Goal: Transaction & Acquisition: Book appointment/travel/reservation

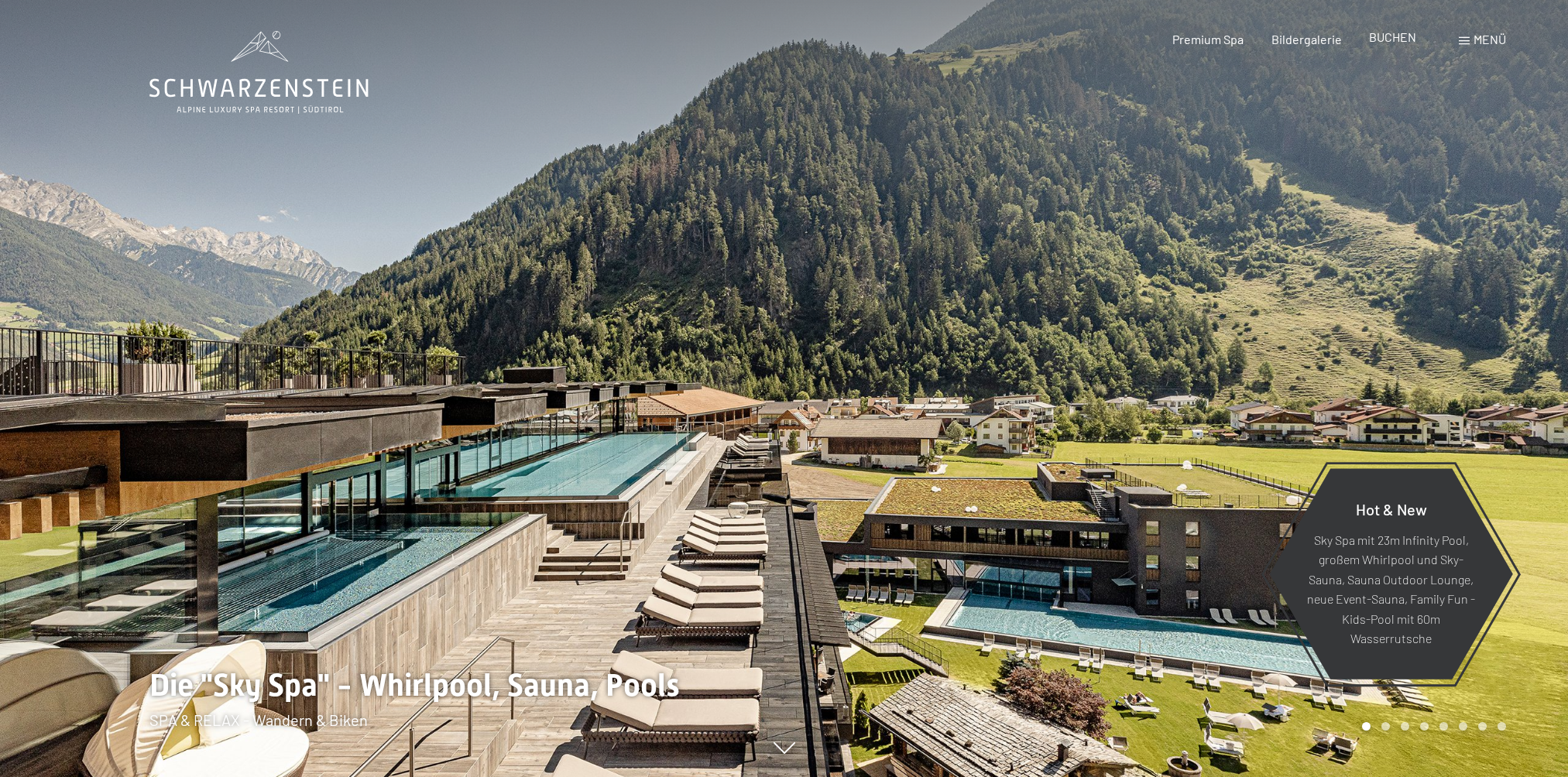
click at [1409, 40] on span "BUCHEN" at bounding box center [1392, 37] width 48 height 14
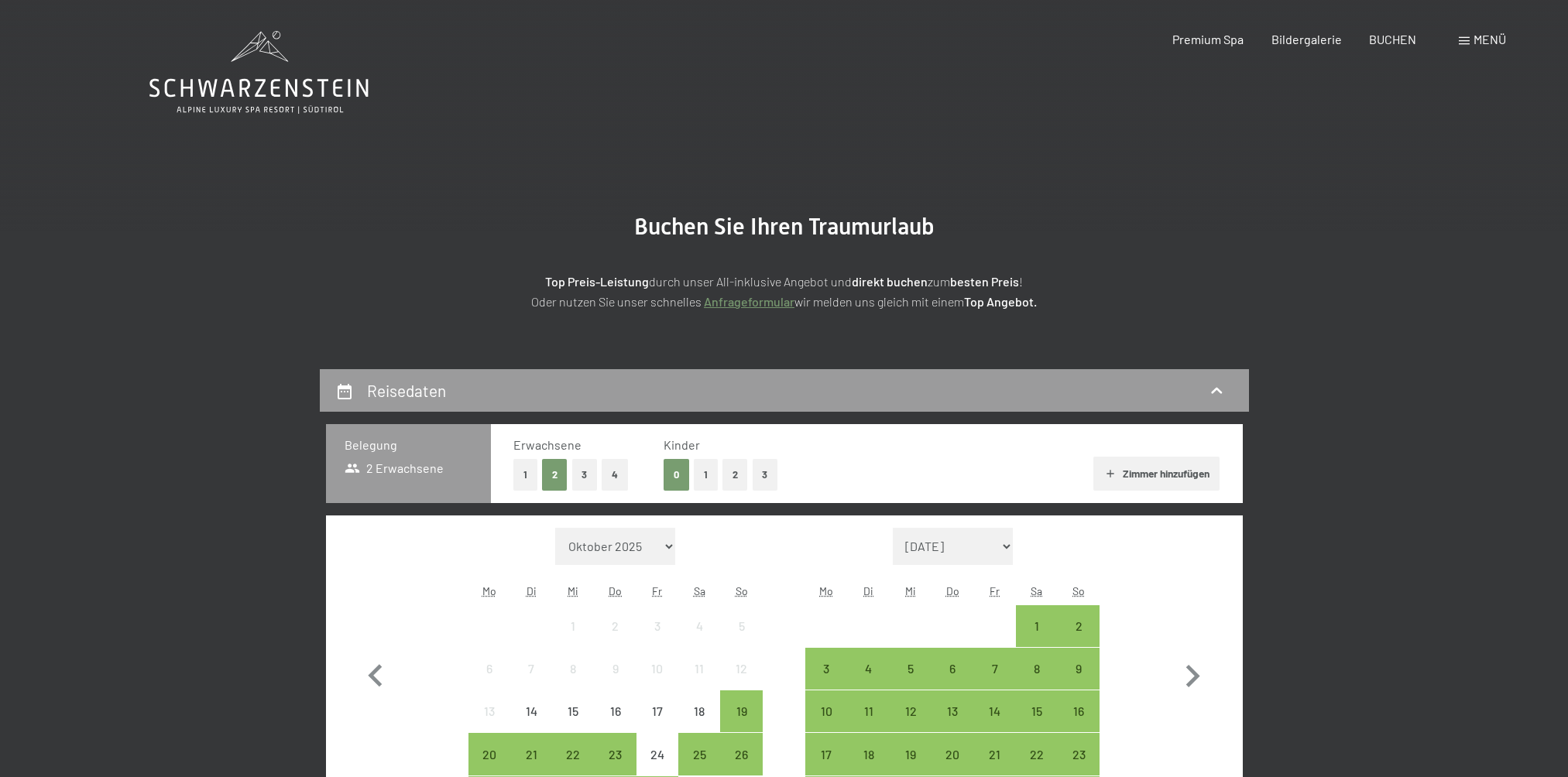
click at [703, 475] on button "1" at bounding box center [705, 474] width 24 height 31
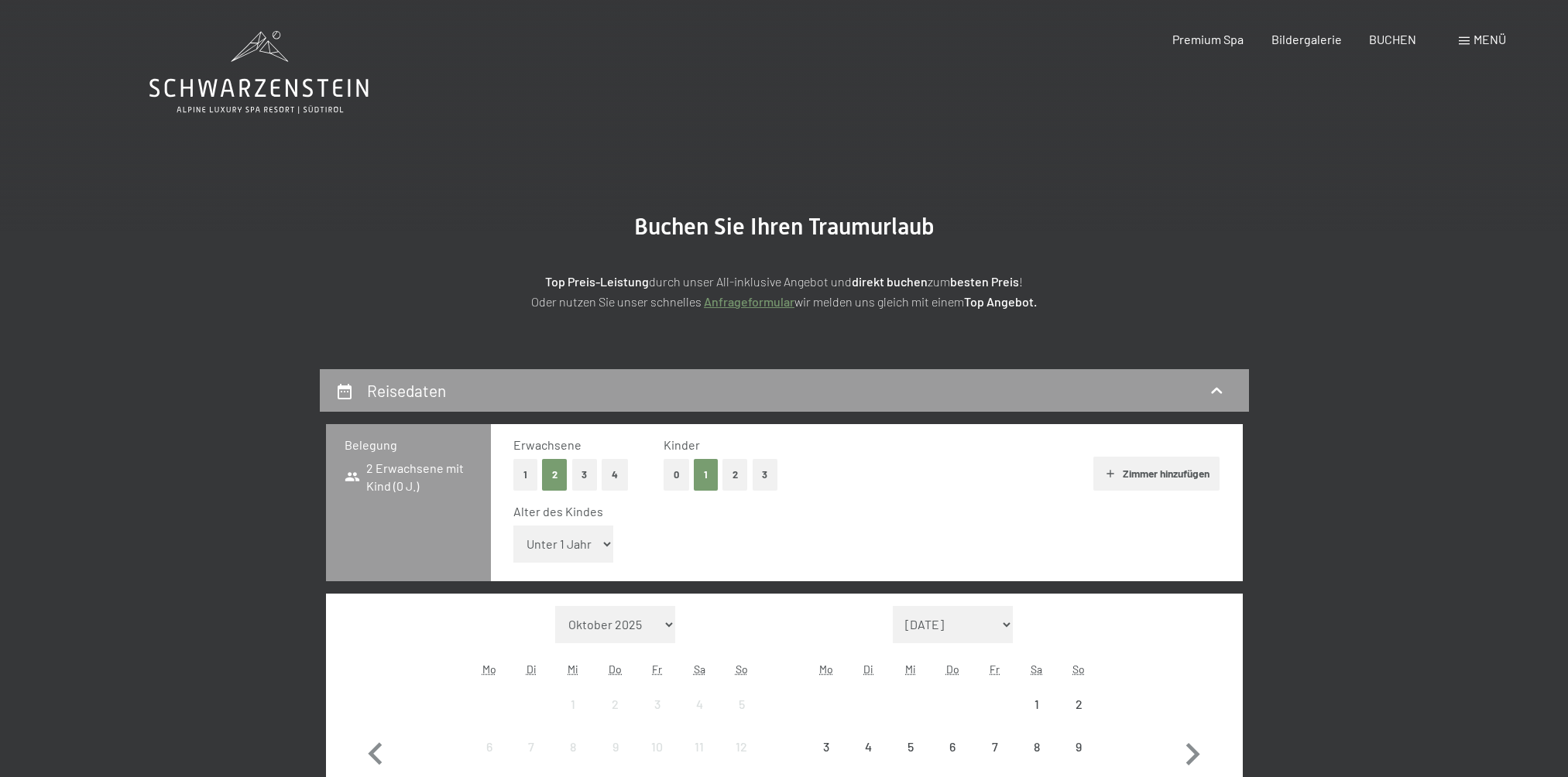
click at [569, 550] on select "Unter 1 Jahr 1 Jahr 2 Jahre 3 Jahre 4 Jahre 5 Jahre 6 Jahre 7 Jahre 8 Jahre 9 J…" at bounding box center [564, 544] width 101 height 37
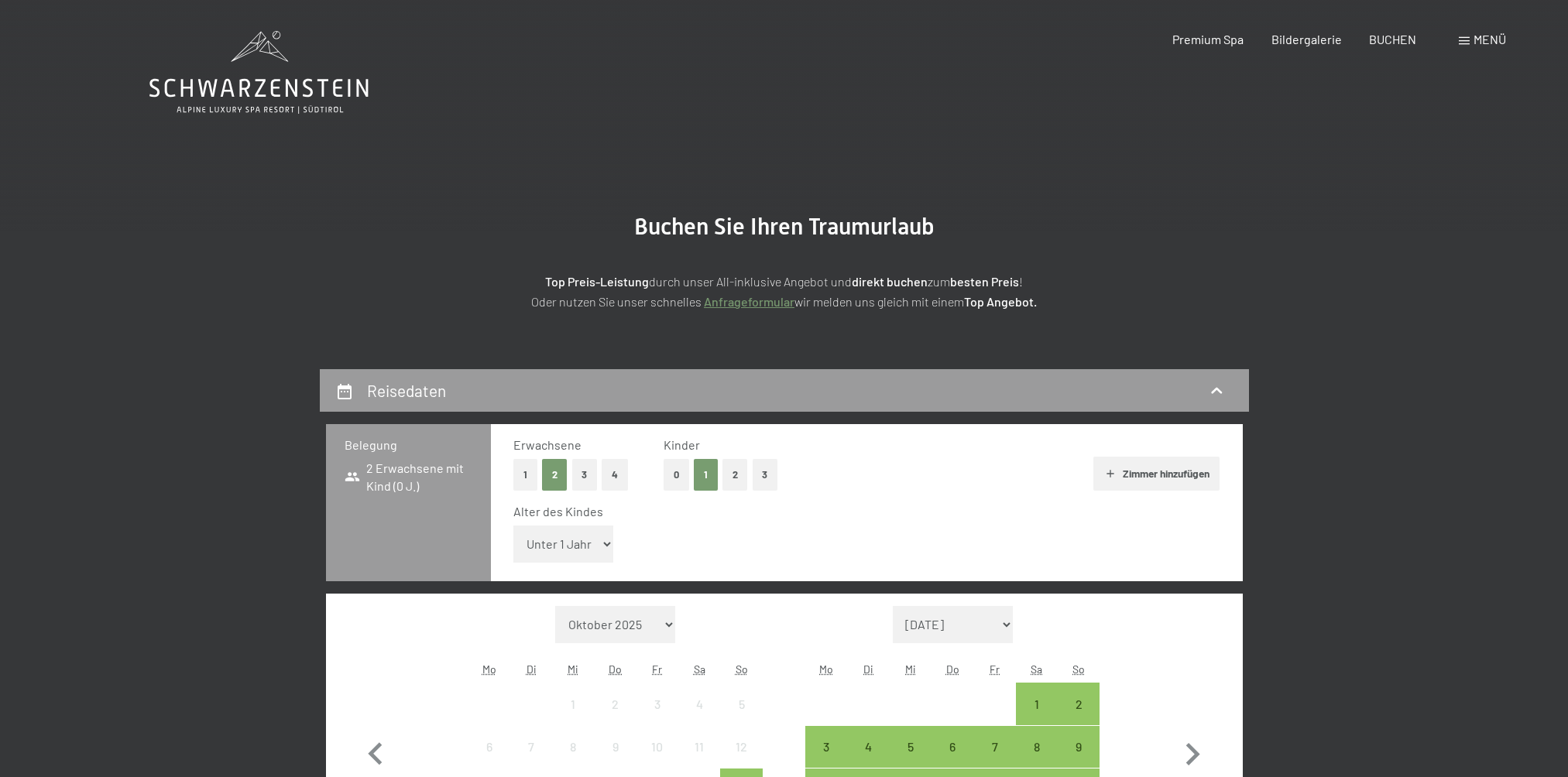
select select "1"
click at [513, 526] on select "Unter 1 Jahr 1 Jahr 2 Jahre 3 Jahre 4 Jahre 5 Jahre 6 Jahre 7 Jahre 8 Jahre 9 J…" at bounding box center [564, 544] width 101 height 37
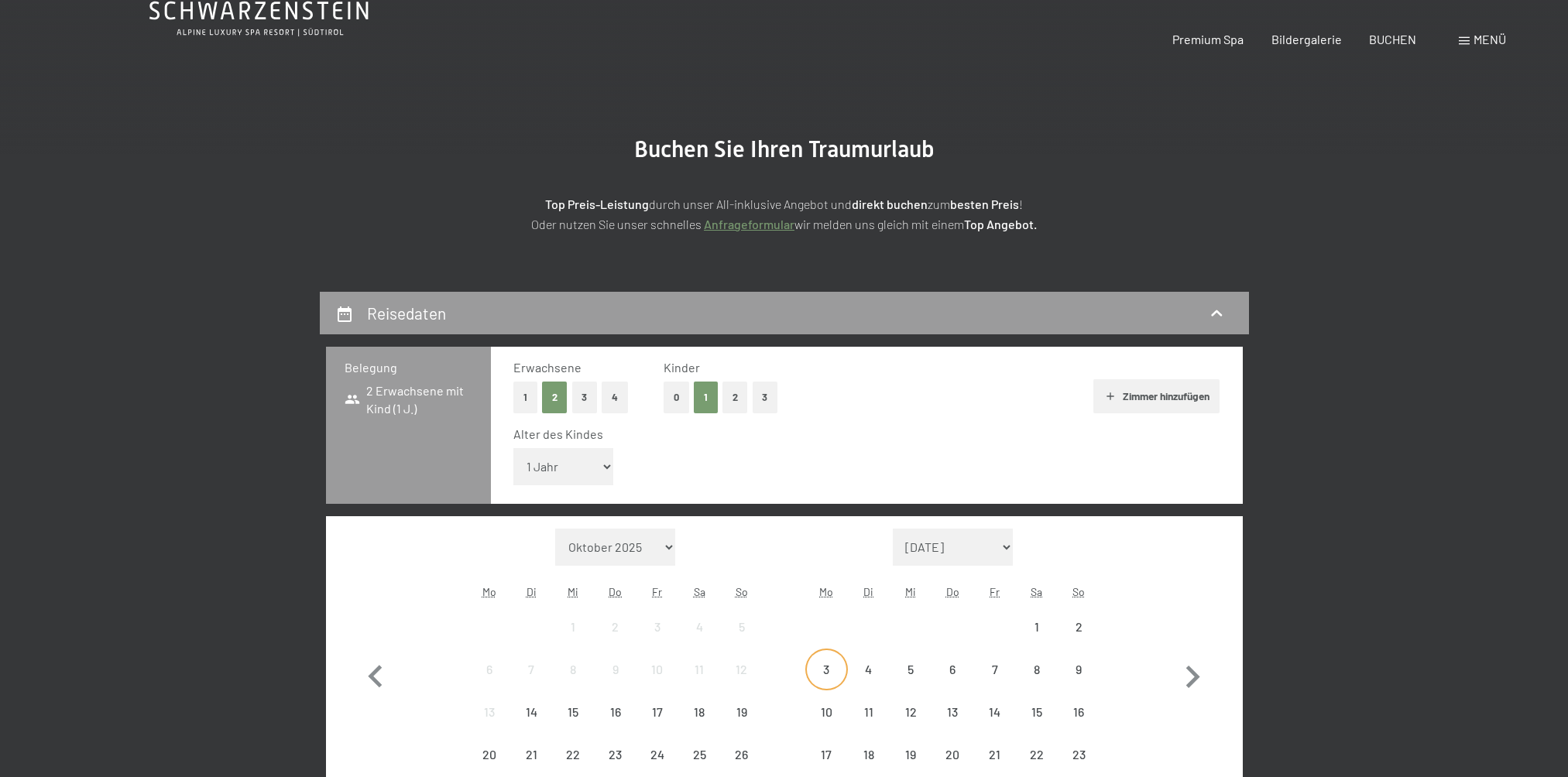
scroll to position [232, 0]
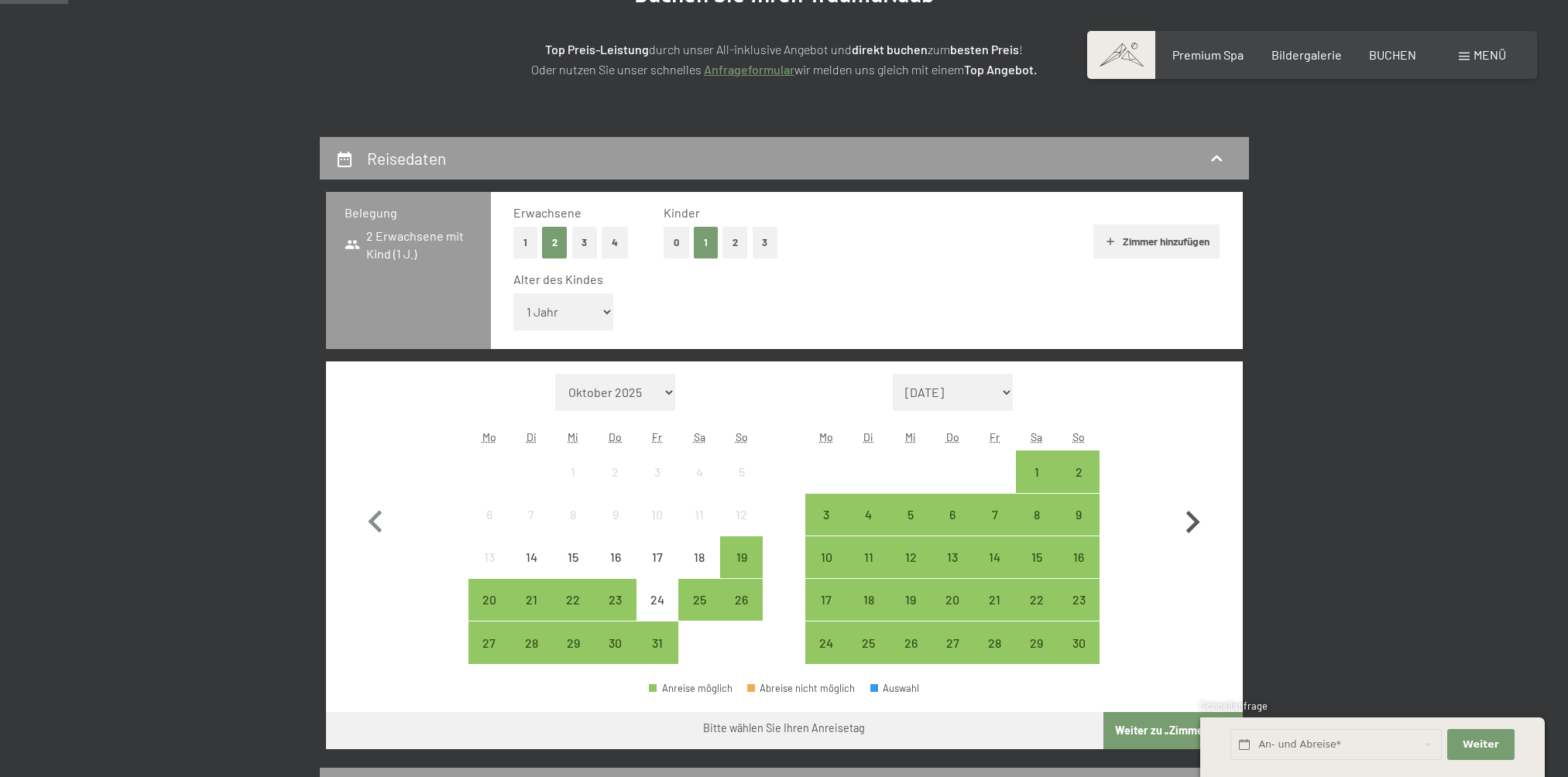
click at [1190, 509] on icon "button" at bounding box center [1192, 522] width 45 height 45
select select "[DATE]"
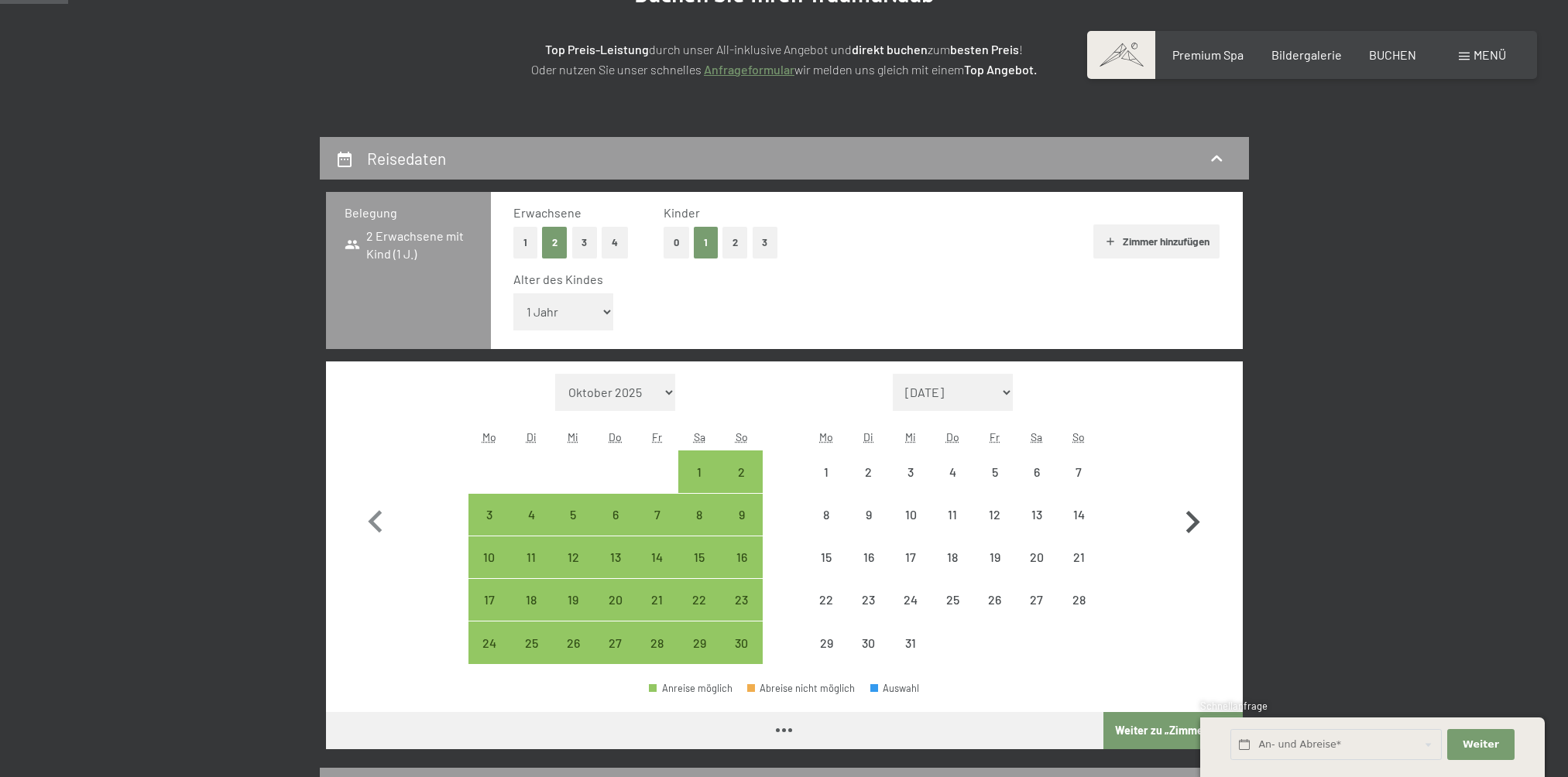
click at [1190, 509] on icon "button" at bounding box center [1192, 522] width 45 height 45
select select "[DATE]"
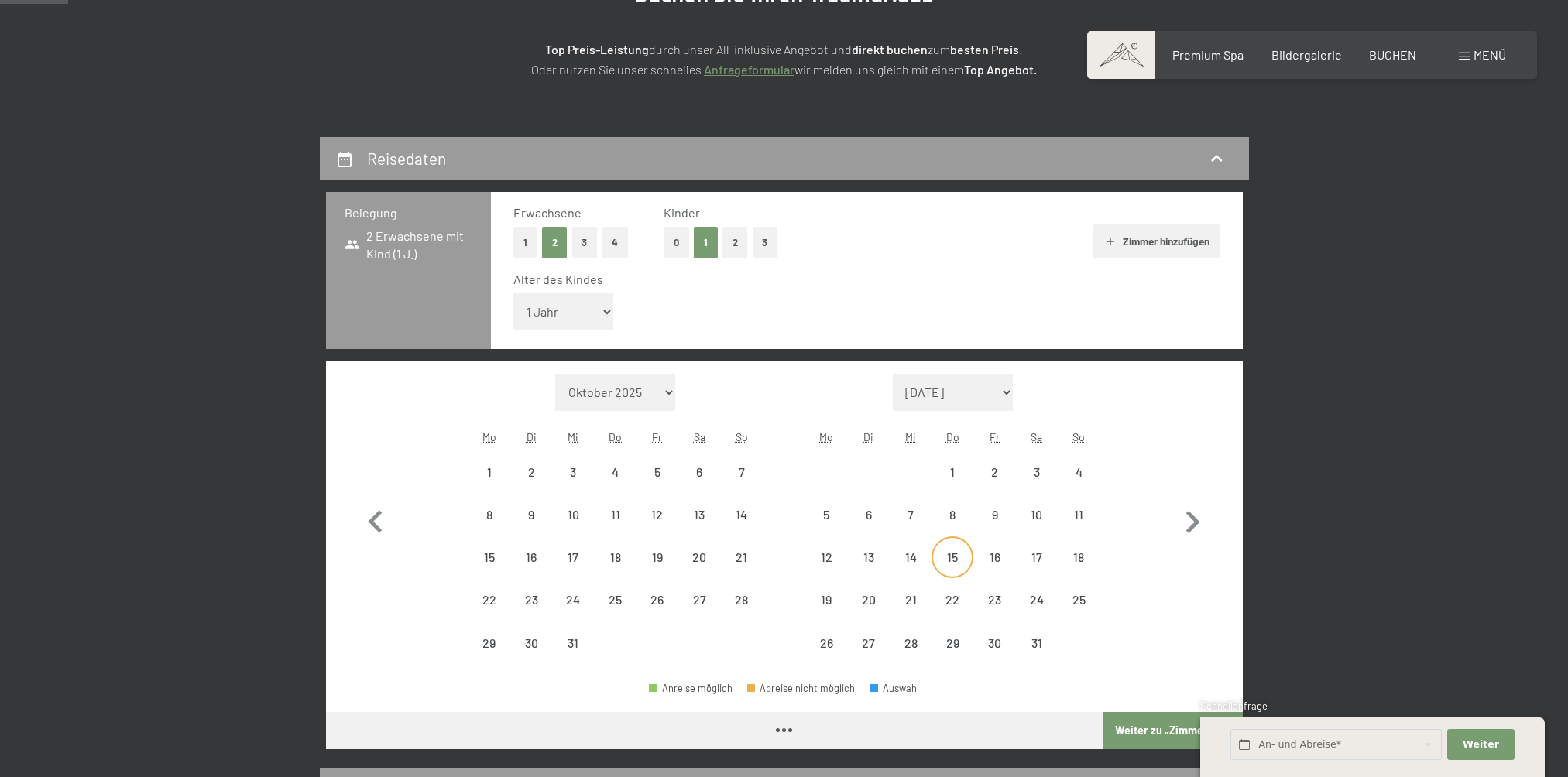
select select "[DATE]"
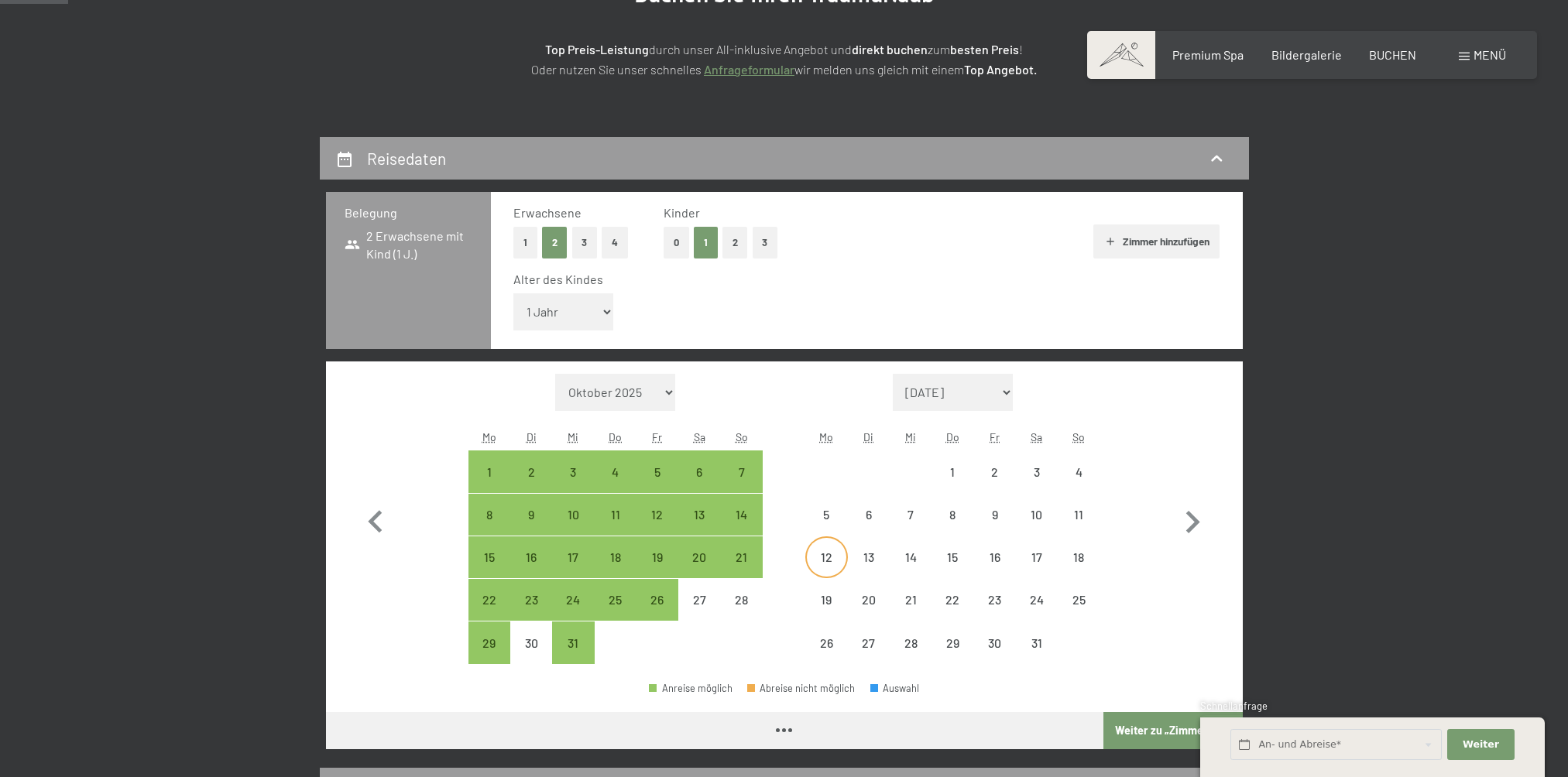
select select "[DATE]"
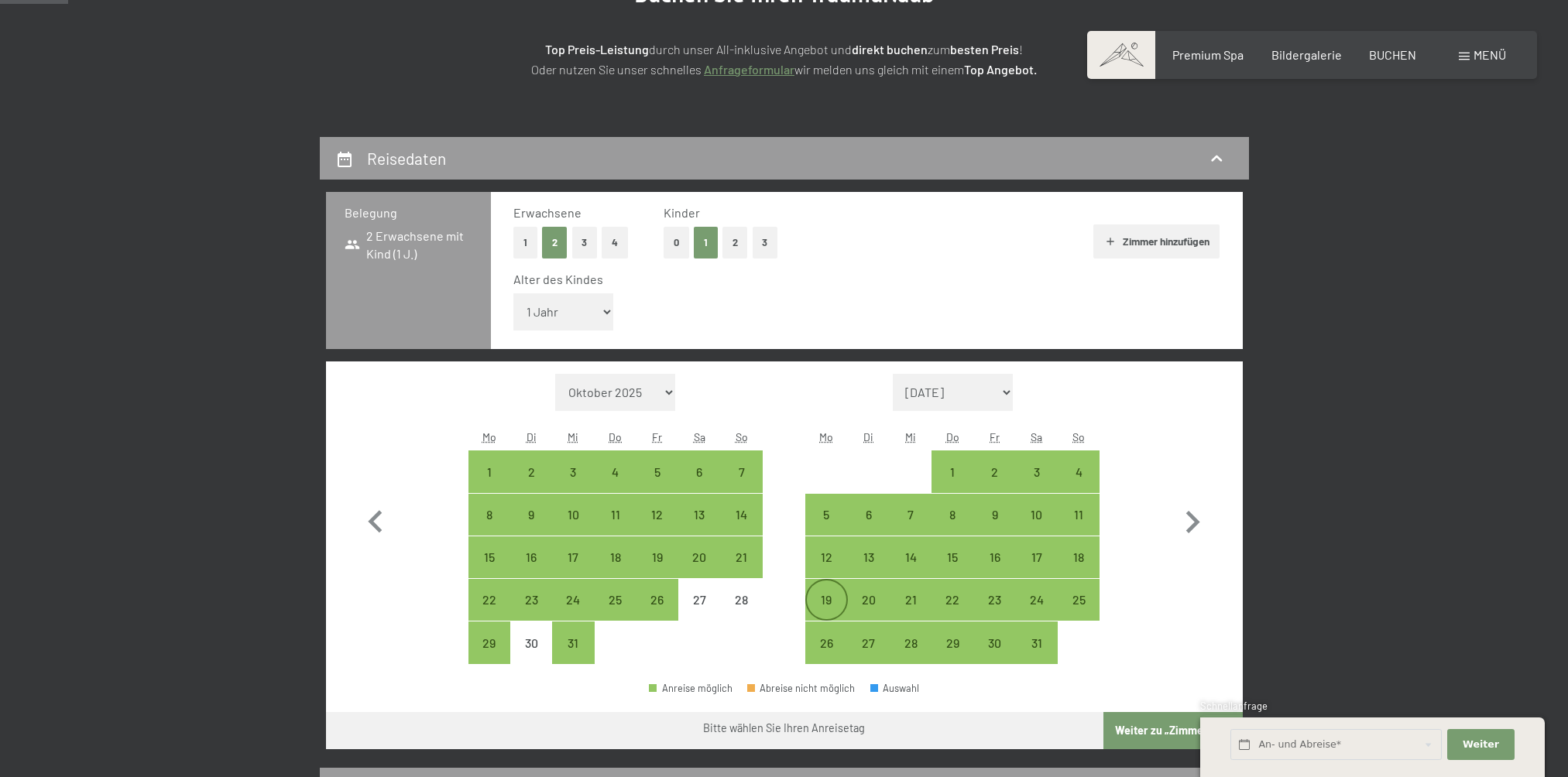
click at [823, 598] on div "19" at bounding box center [826, 613] width 39 height 39
select select "[DATE]"
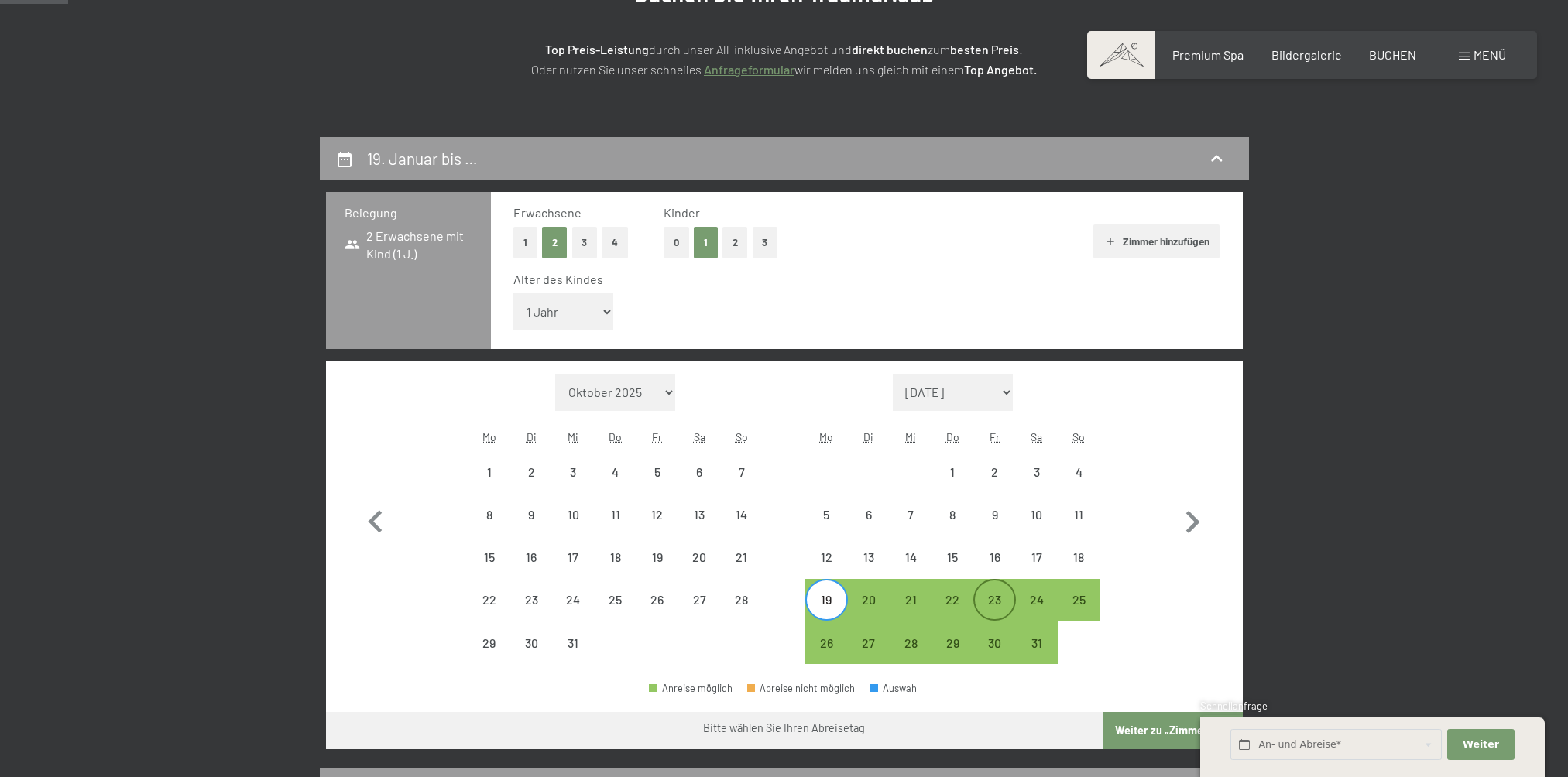
click at [1003, 601] on div "23" at bounding box center [994, 613] width 39 height 39
select select "[DATE]"
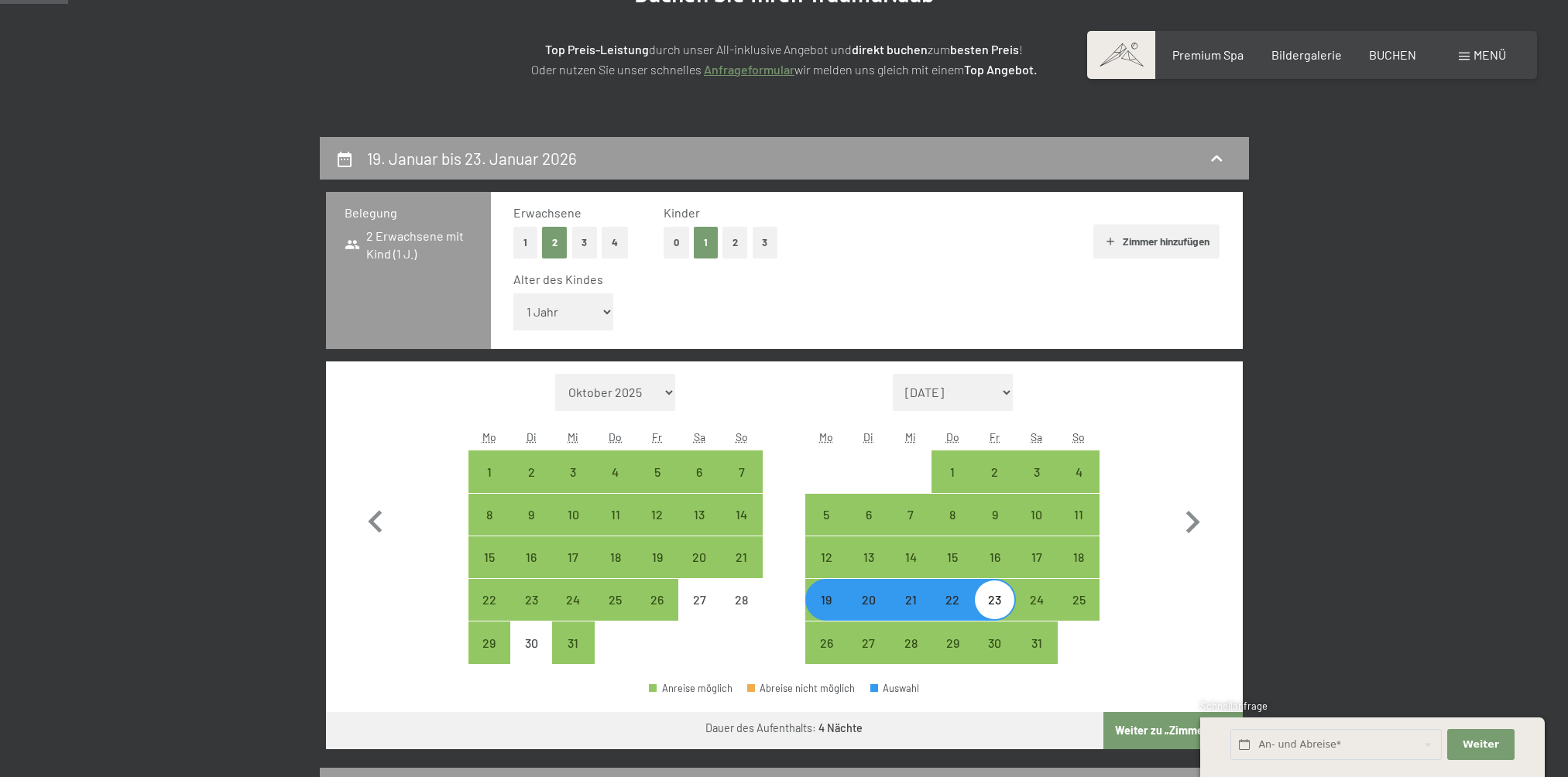
click at [1140, 723] on button "Weiter zu „Zimmer“" at bounding box center [1172, 730] width 138 height 37
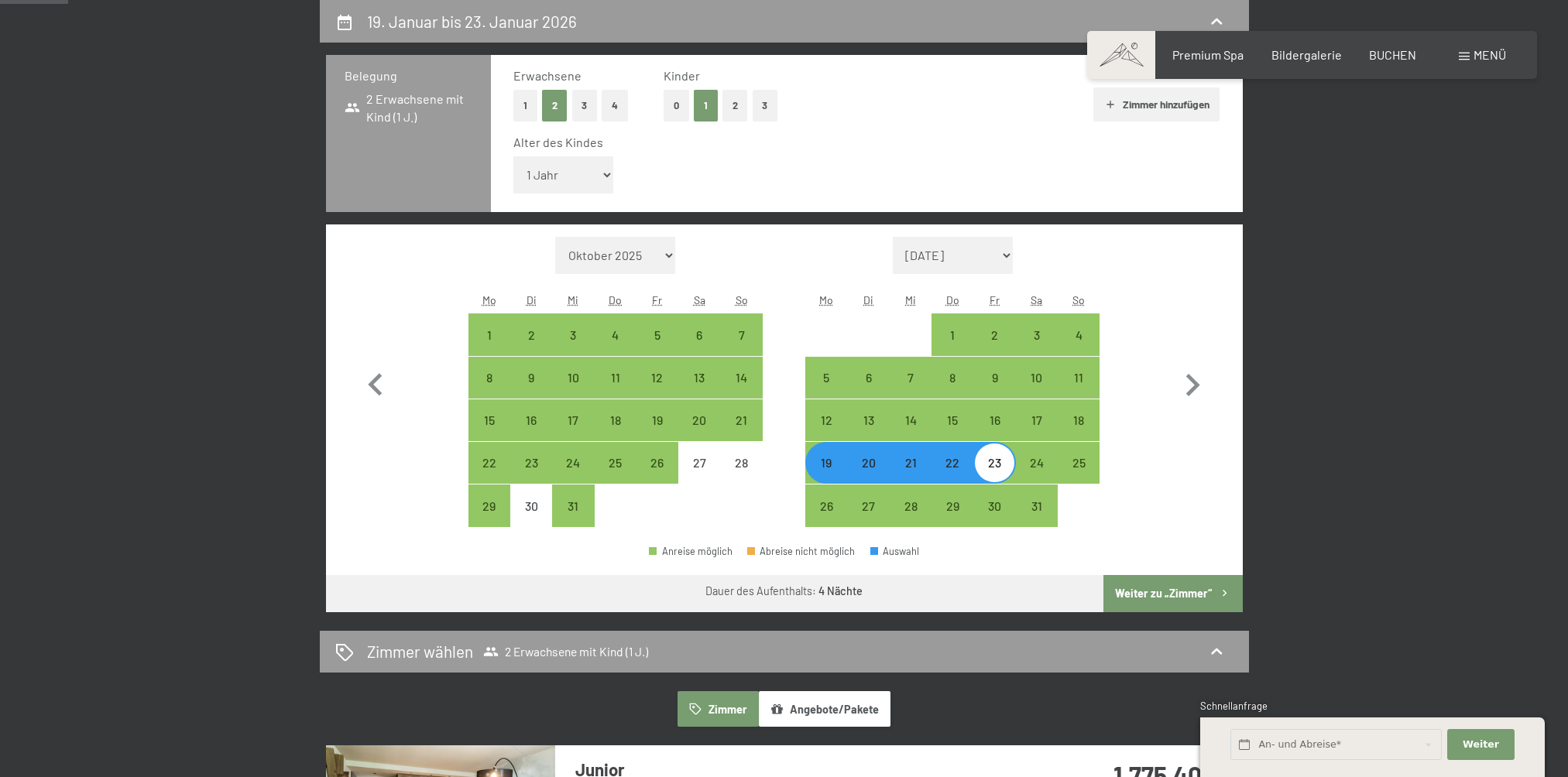
select select "[DATE]"
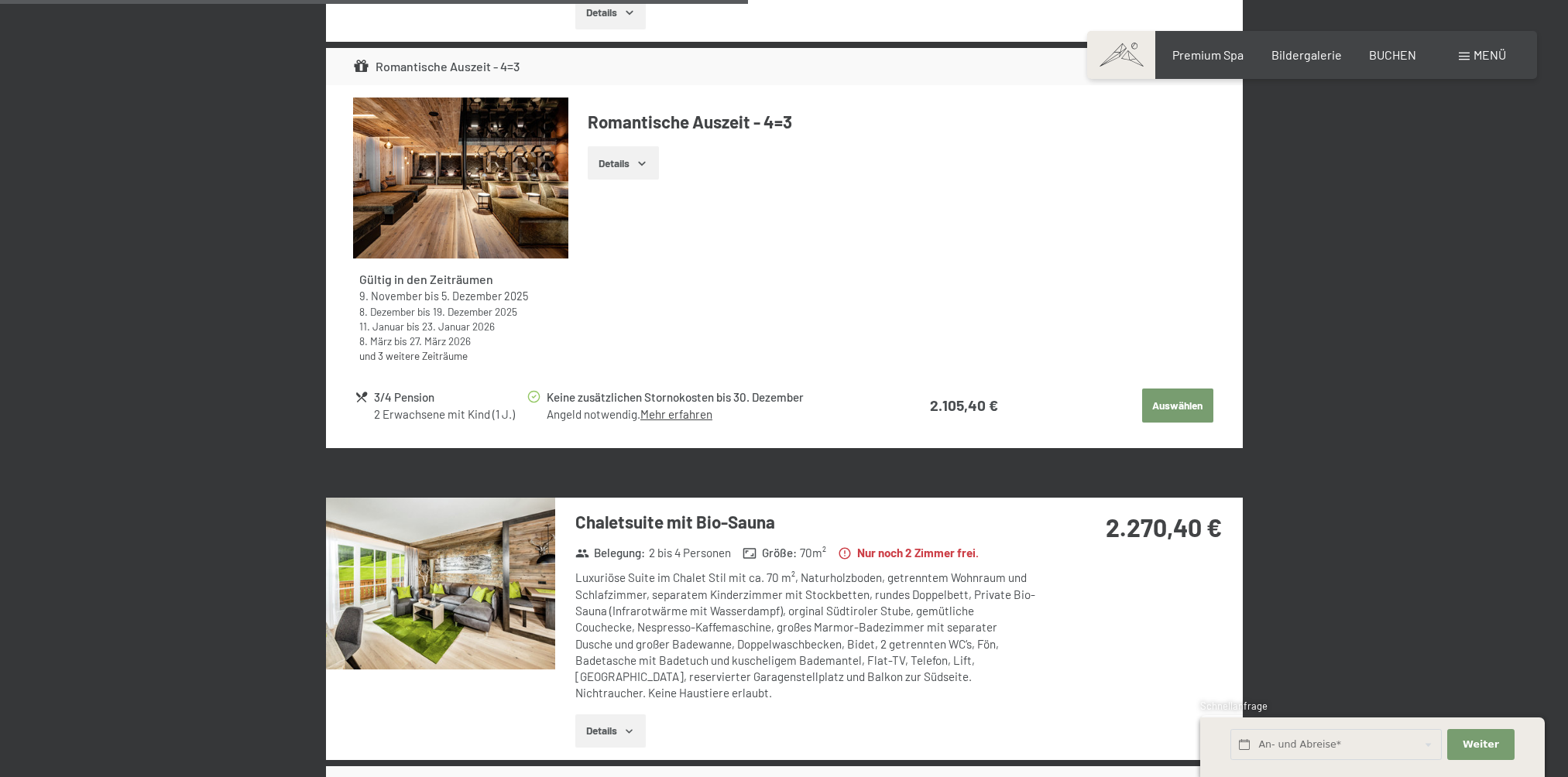
scroll to position [3697, 0]
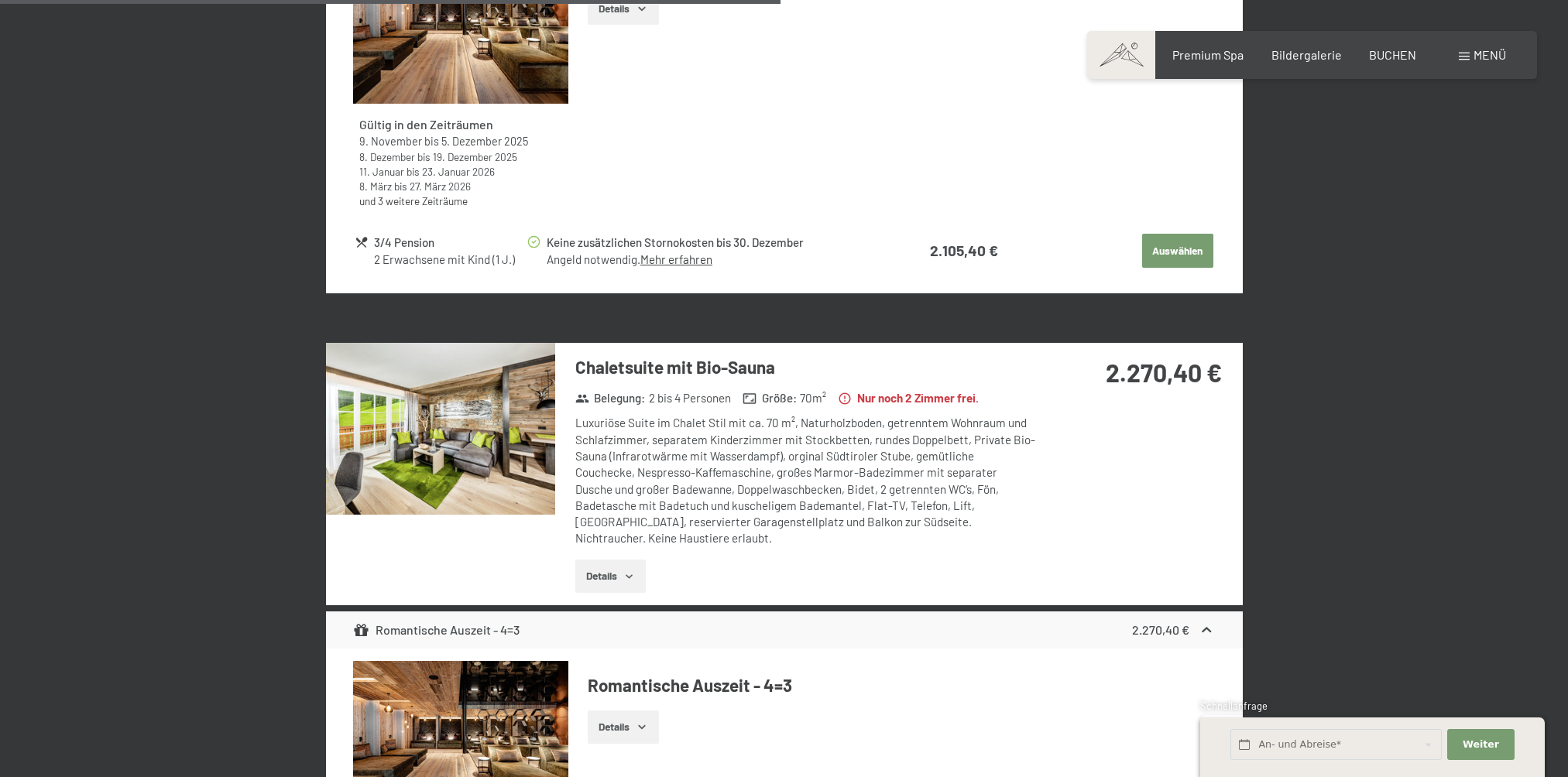
click at [460, 423] on img at bounding box center [440, 428] width 229 height 171
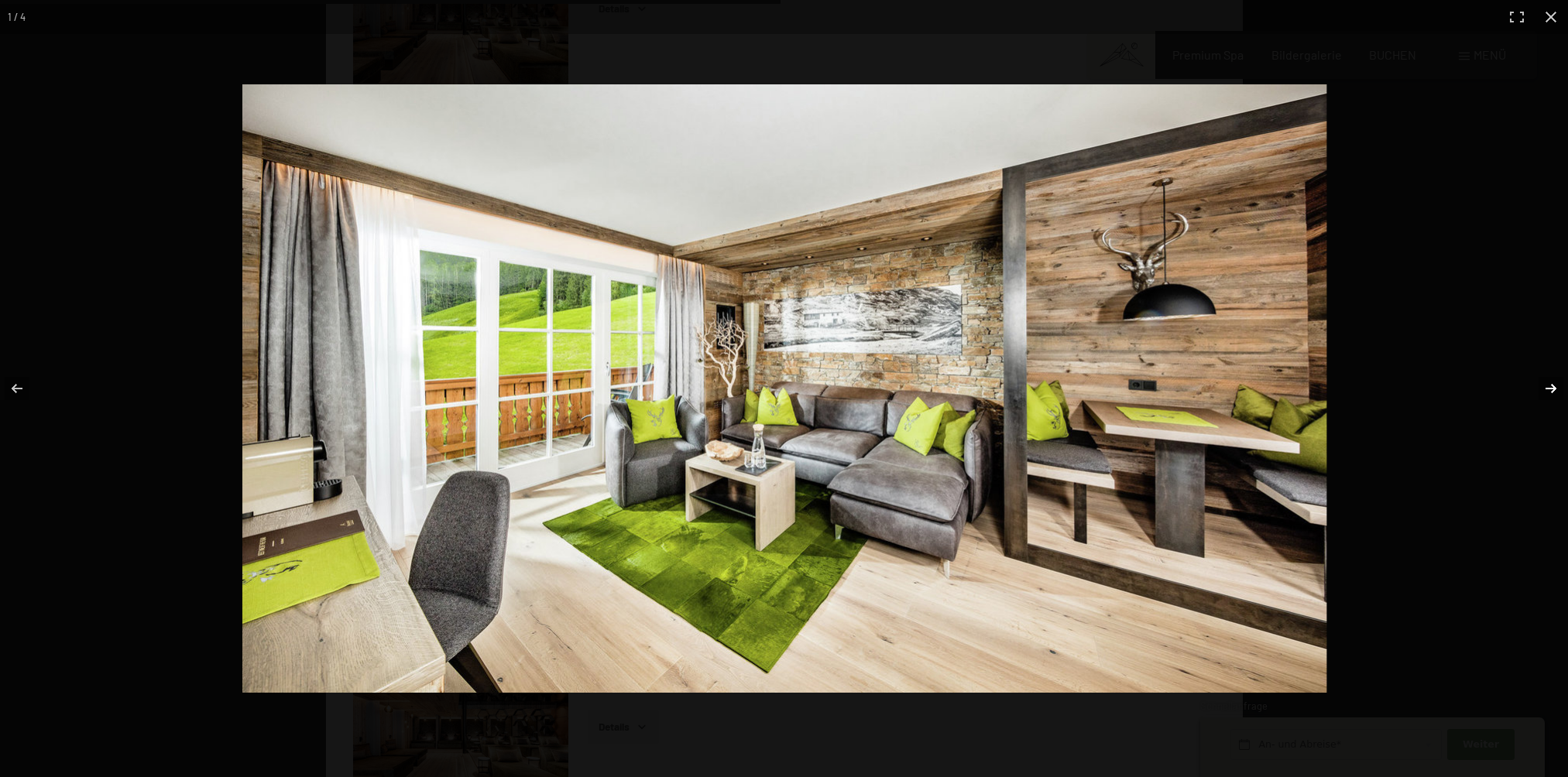
click at [1546, 394] on button "button" at bounding box center [1540, 388] width 54 height 77
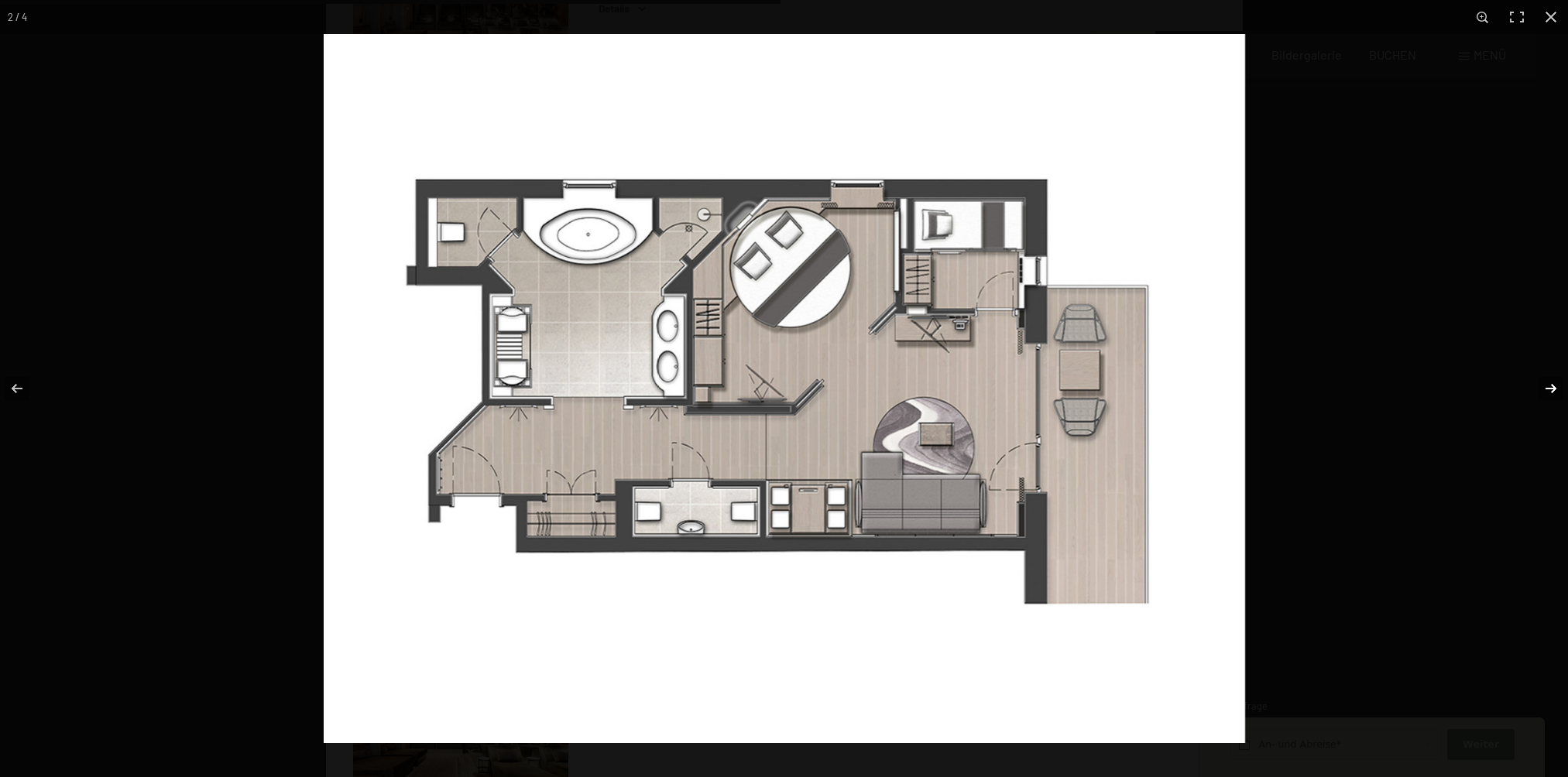
click at [1546, 394] on button "button" at bounding box center [1540, 388] width 54 height 77
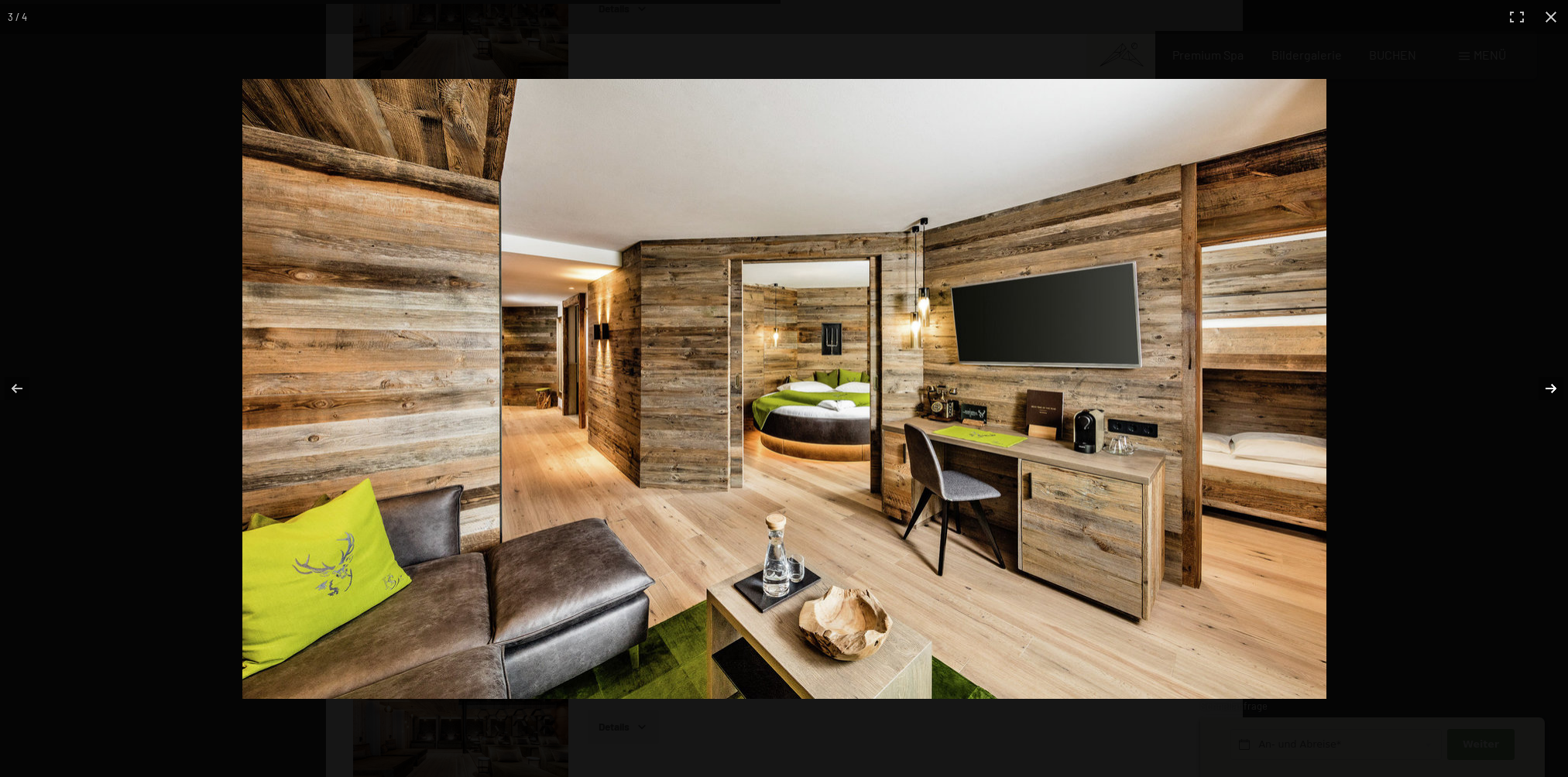
click at [1546, 394] on button "button" at bounding box center [1540, 388] width 54 height 77
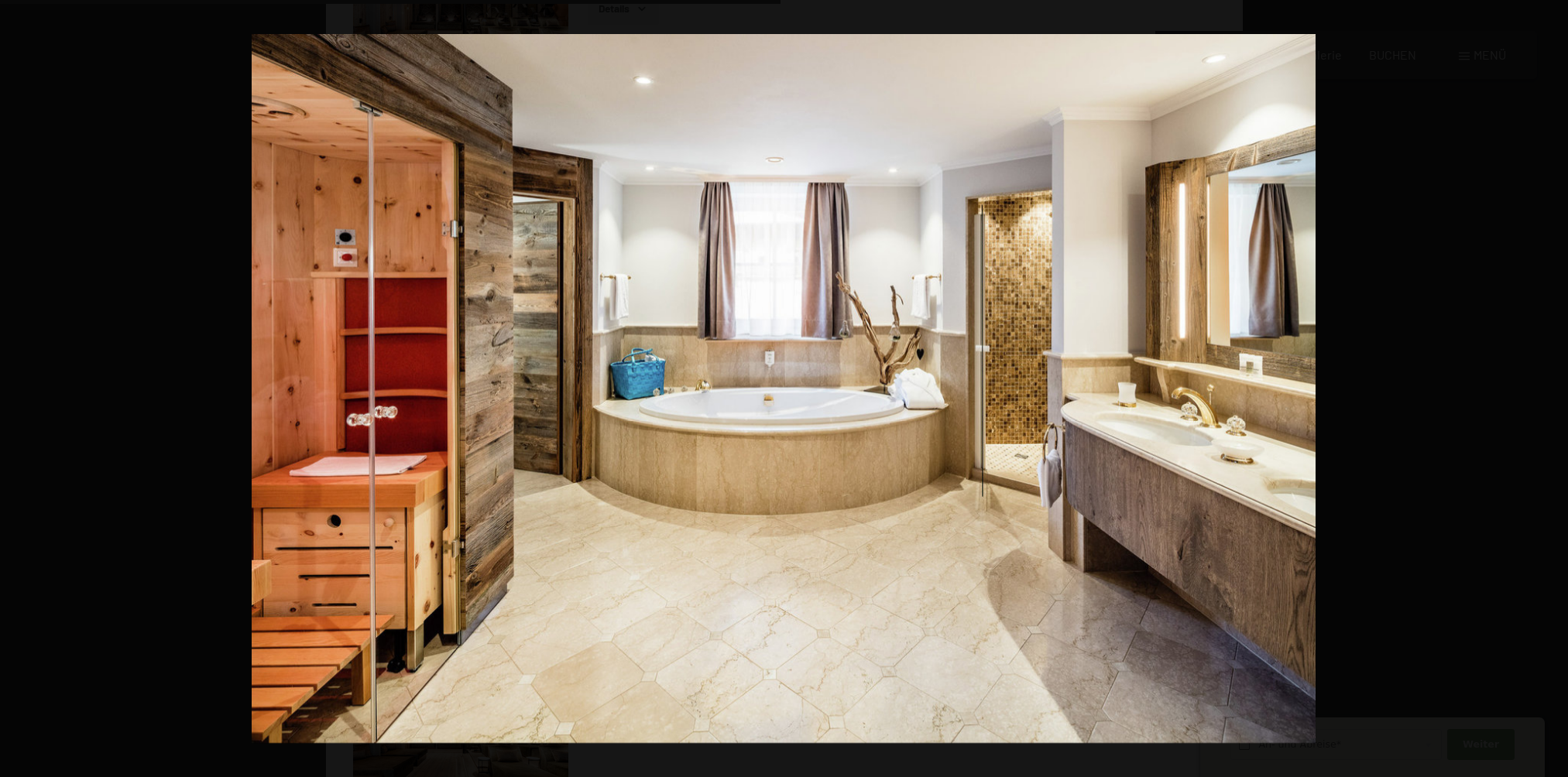
click at [1546, 394] on button "button" at bounding box center [1540, 388] width 54 height 77
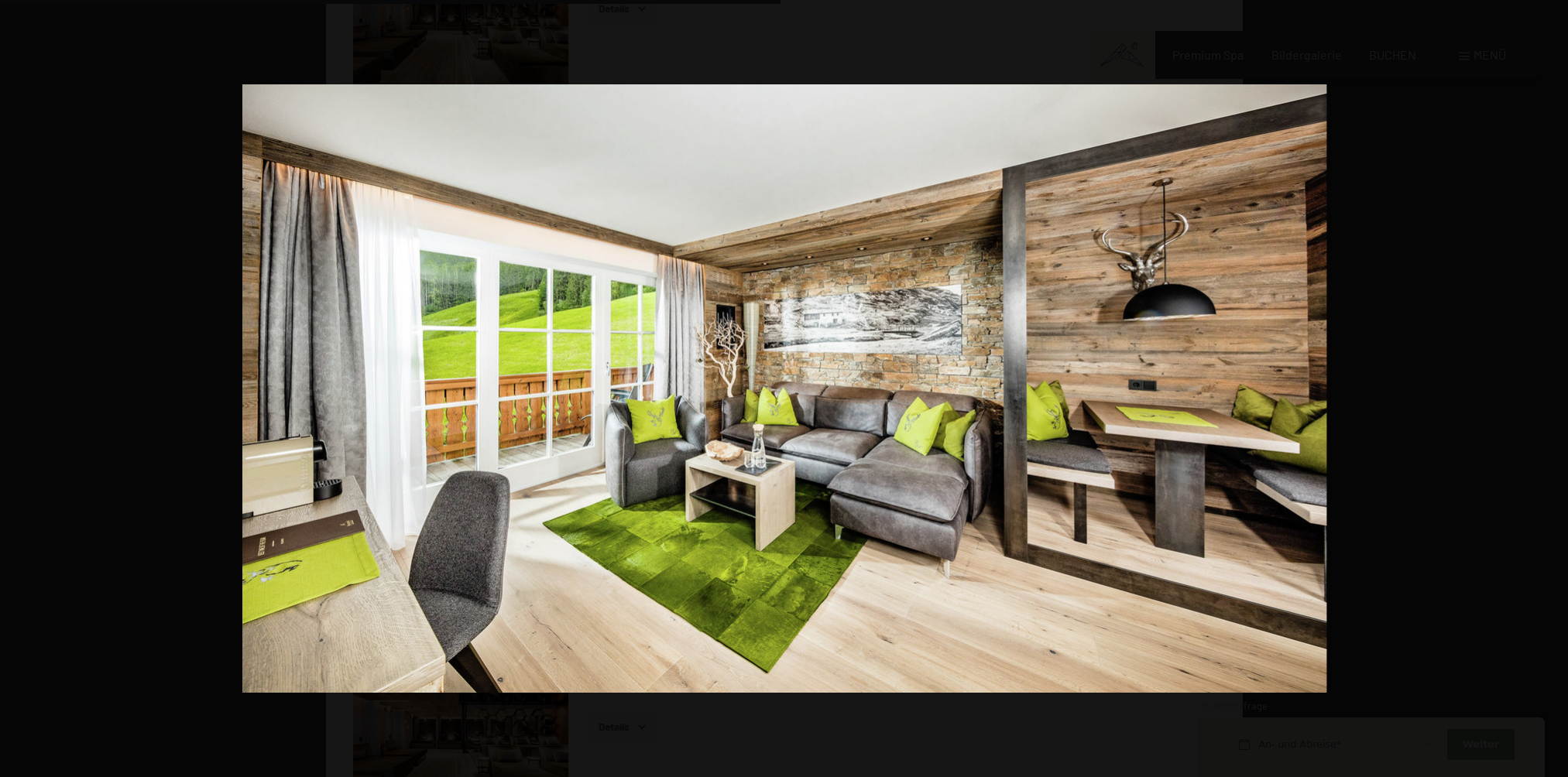
click at [1546, 394] on button "button" at bounding box center [1540, 388] width 54 height 77
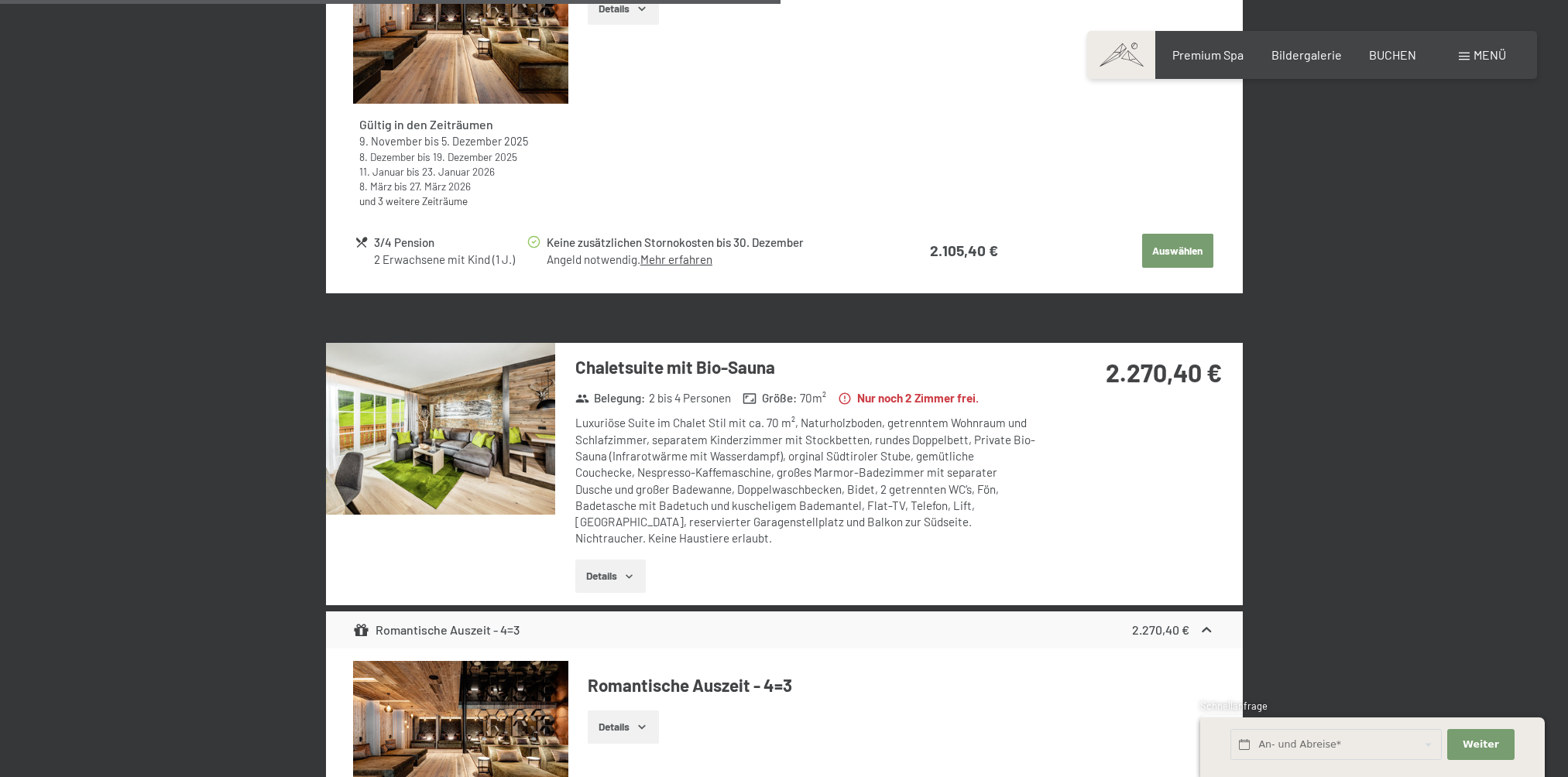
click at [0, 0] on button "button" at bounding box center [0, 0] width 0 height 0
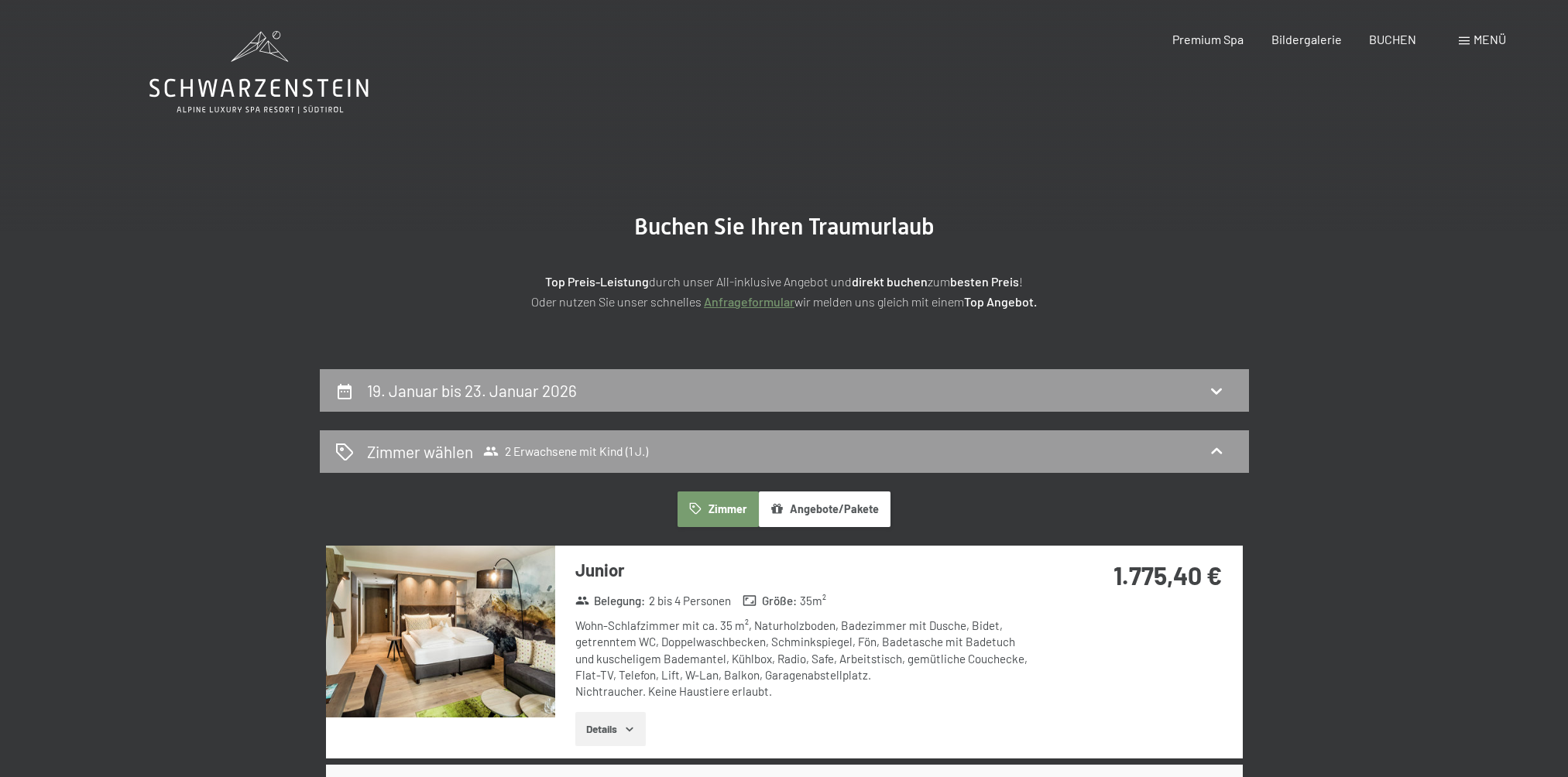
scroll to position [310, 0]
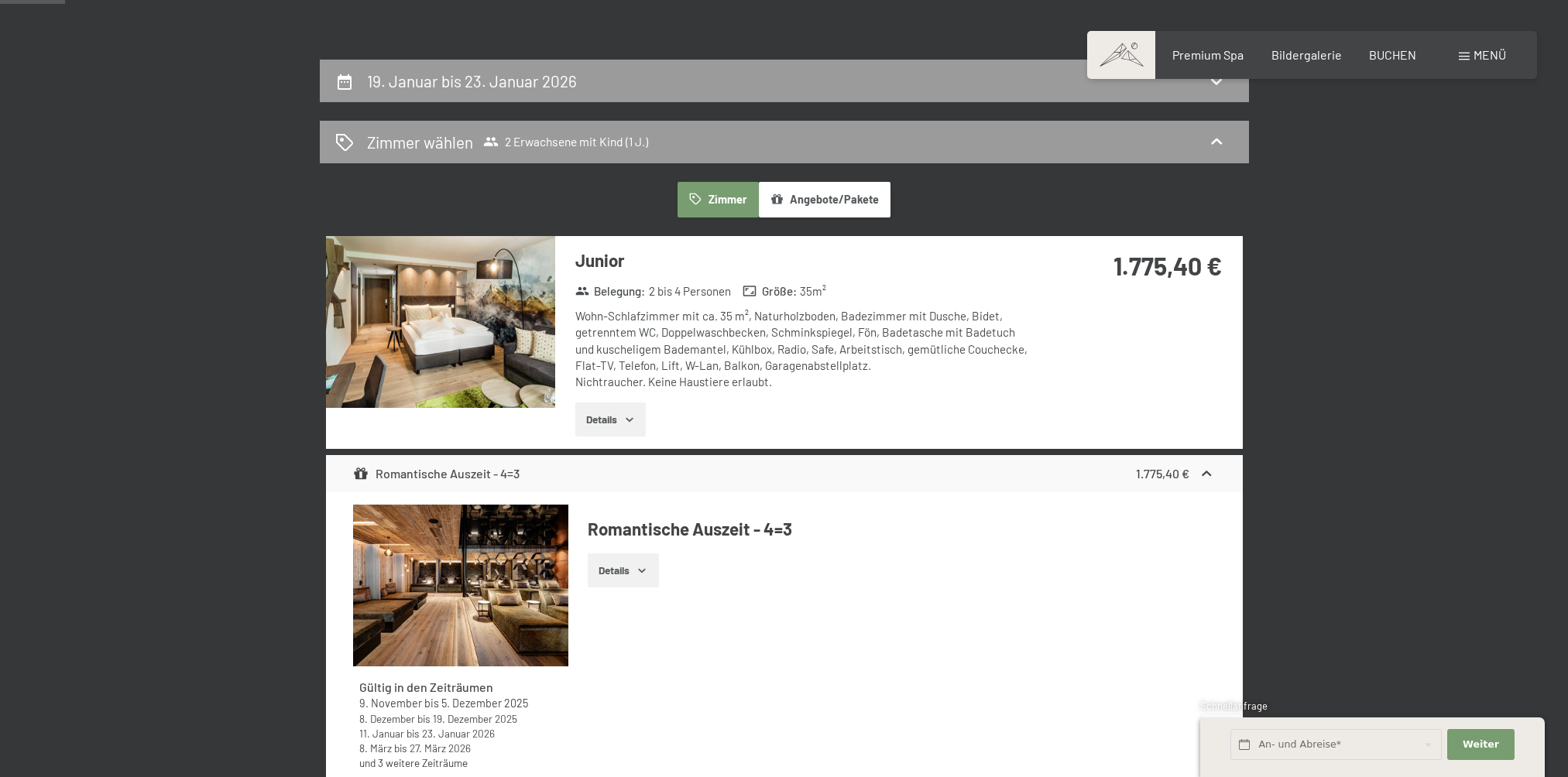
click at [472, 312] on img at bounding box center [440, 321] width 229 height 171
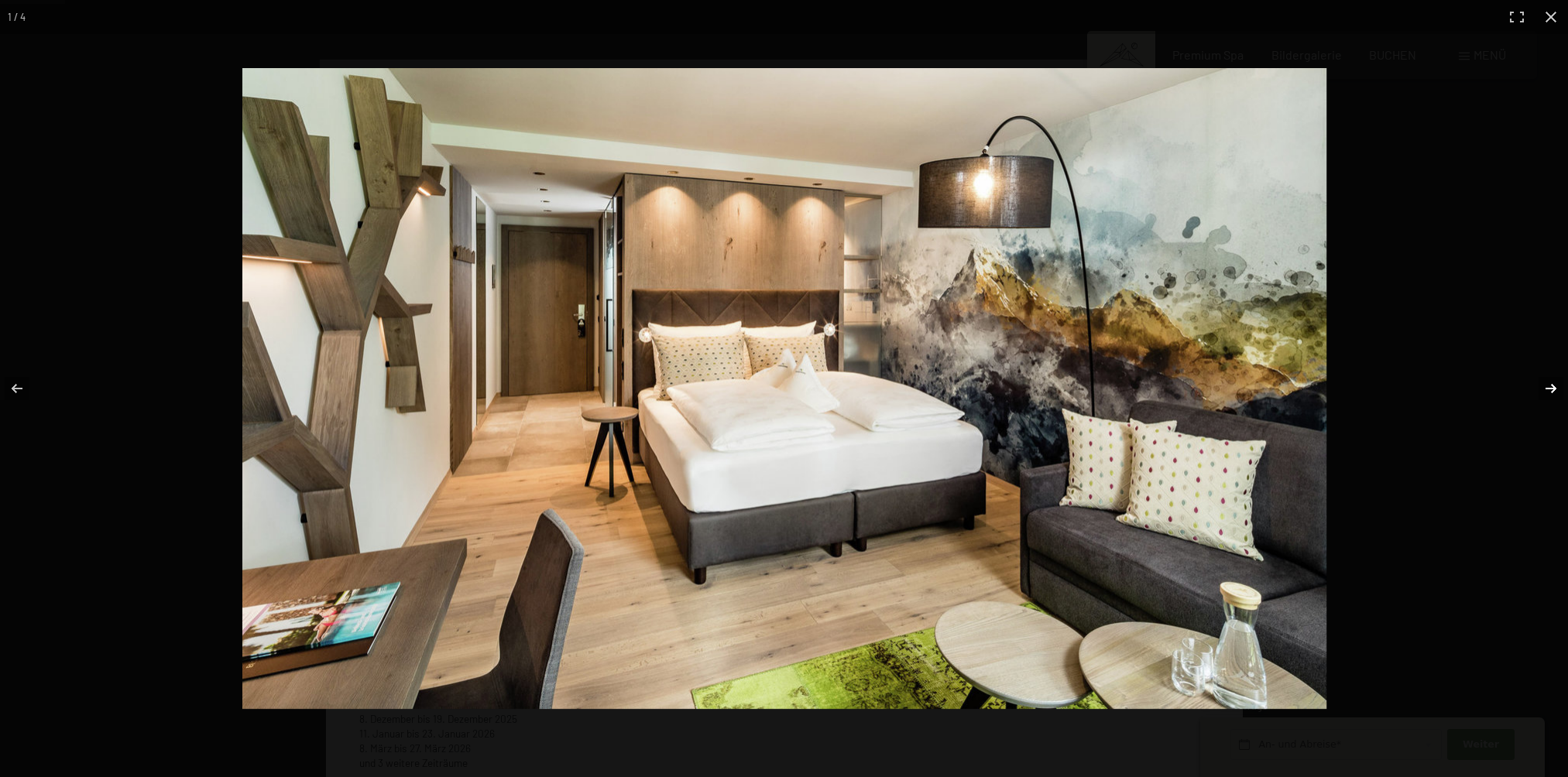
click at [1551, 385] on button "button" at bounding box center [1540, 388] width 54 height 77
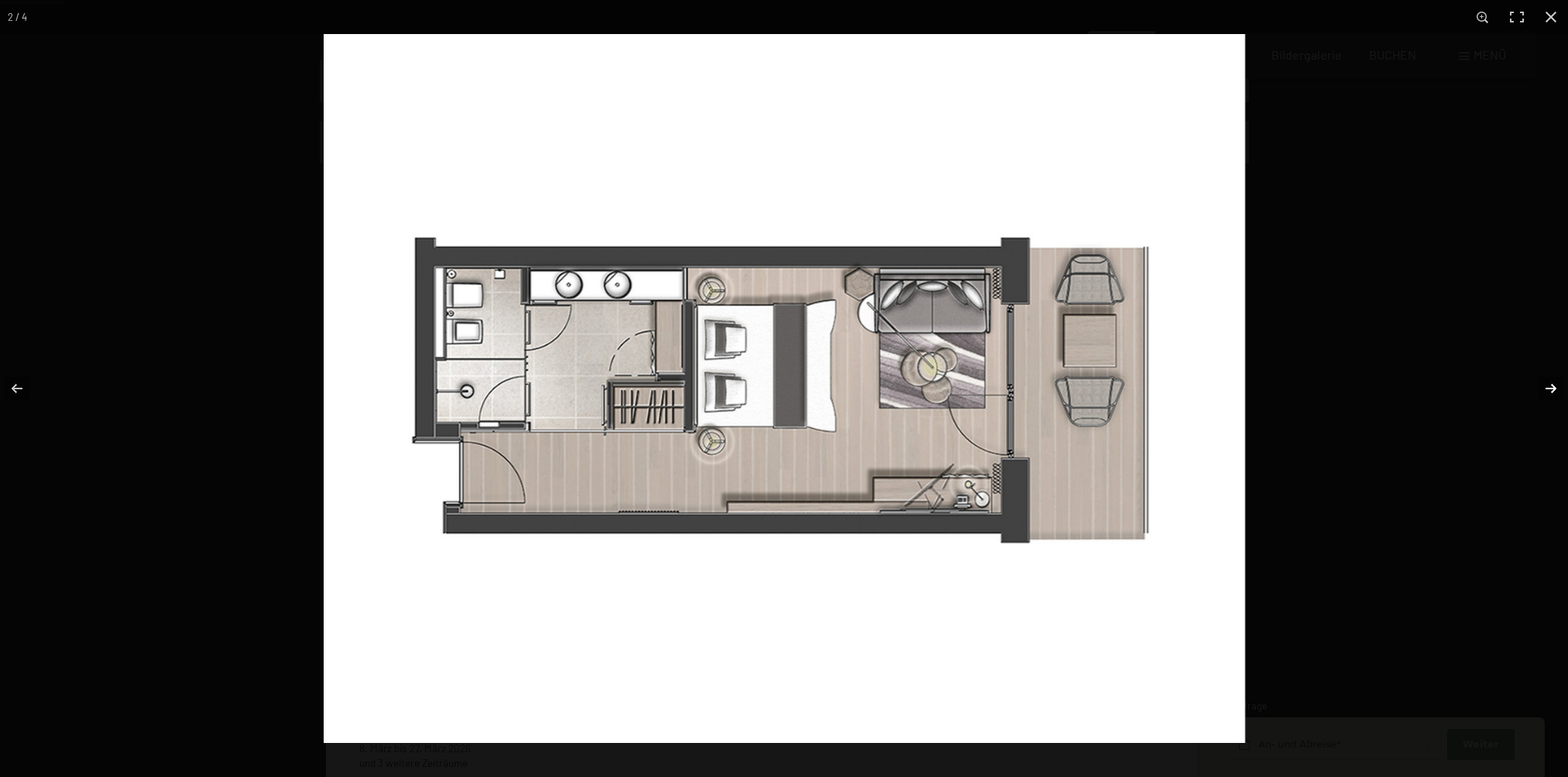
click at [1551, 385] on button "button" at bounding box center [1540, 388] width 54 height 77
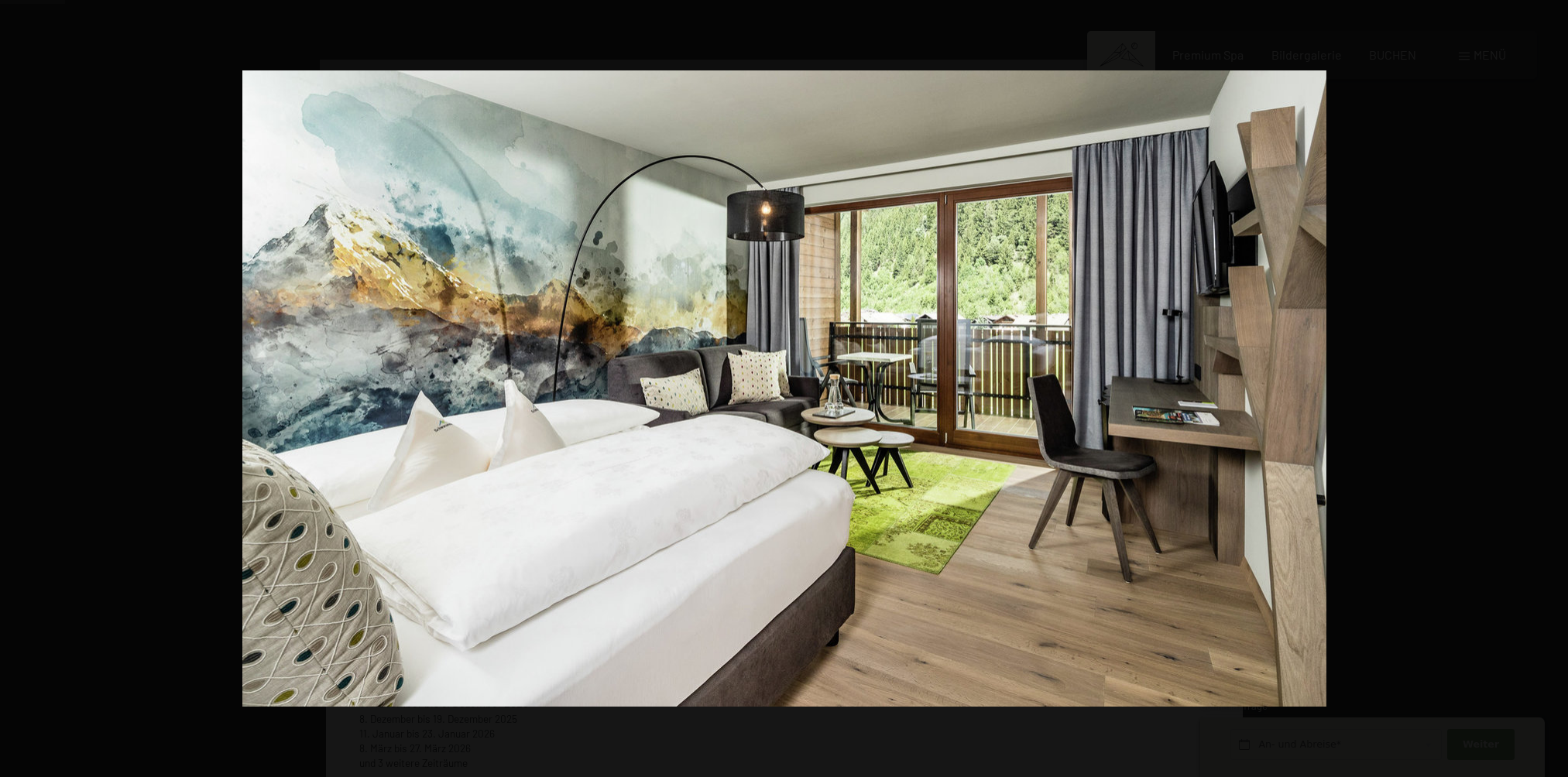
click at [1551, 385] on button "button" at bounding box center [1540, 388] width 54 height 77
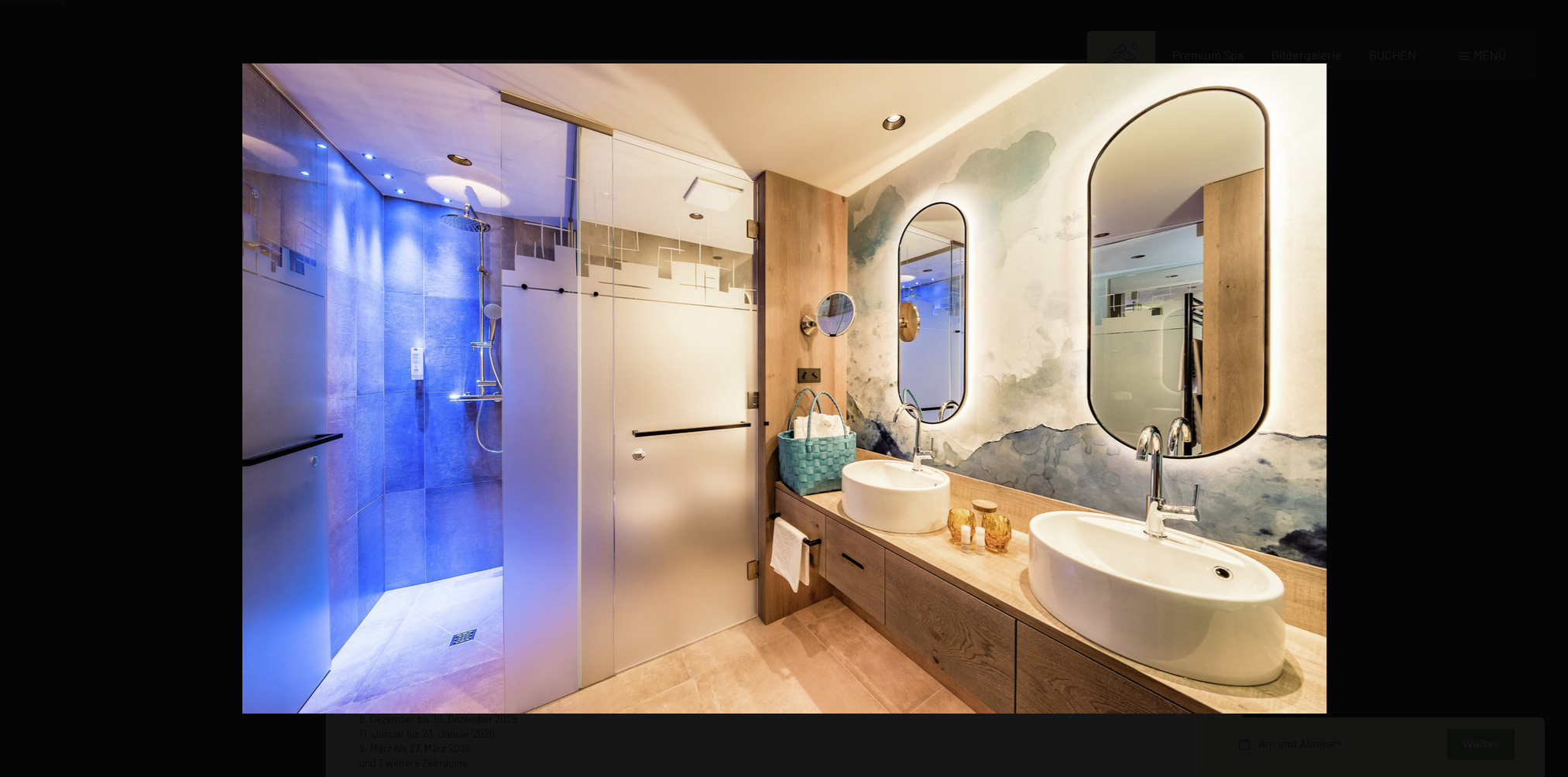
click at [1551, 385] on button "button" at bounding box center [1540, 388] width 54 height 77
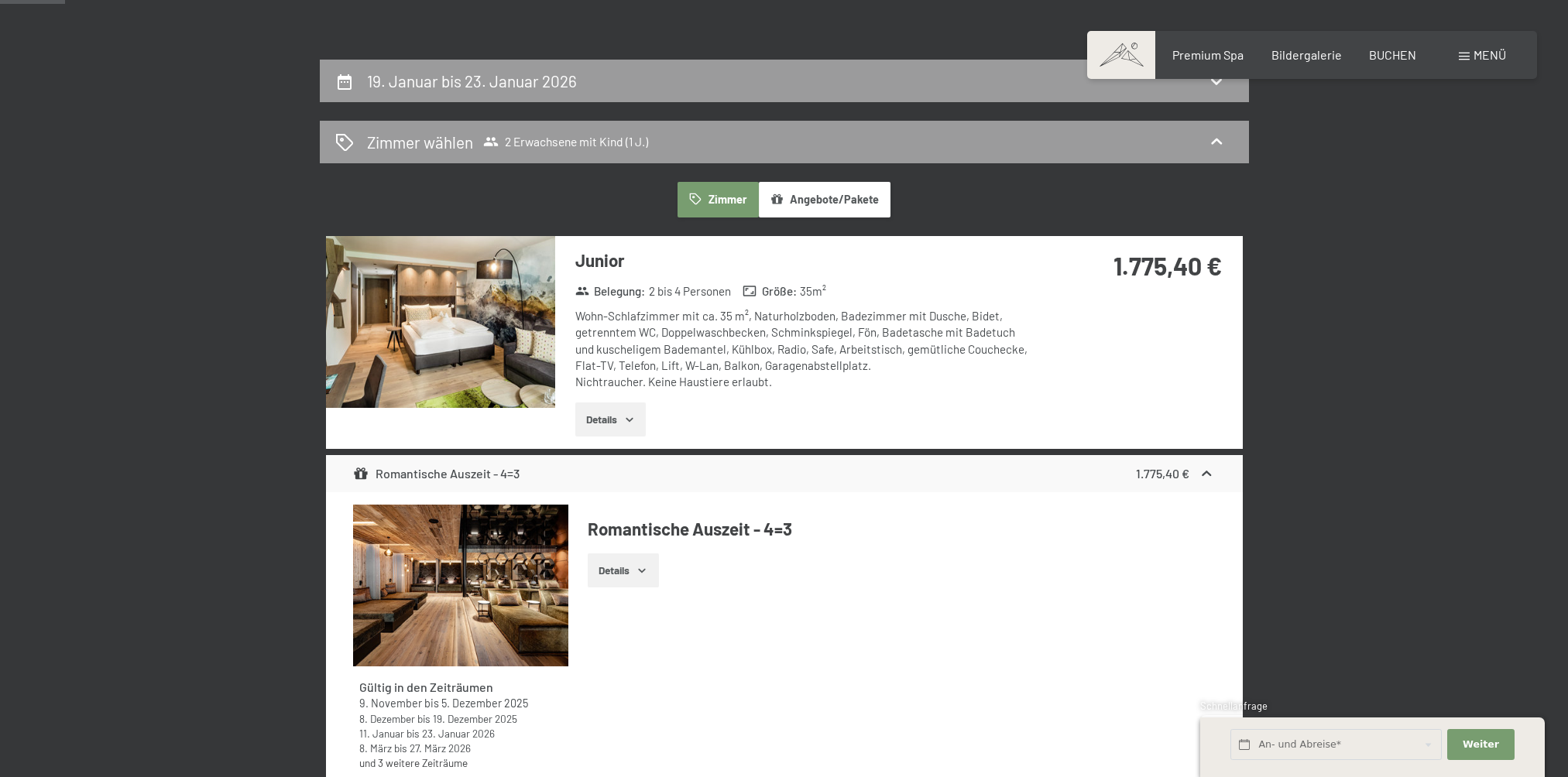
click at [0, 0] on button "button" at bounding box center [0, 0] width 0 height 0
